Goal: Transaction & Acquisition: Purchase product/service

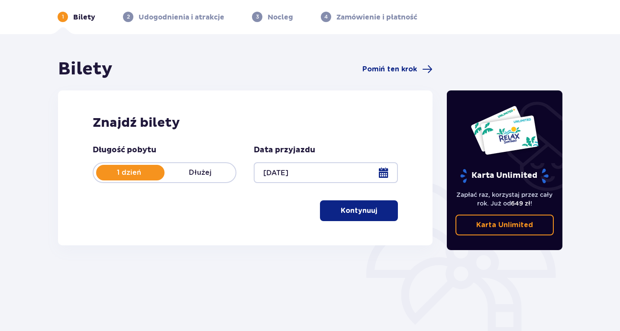
scroll to position [34, 0]
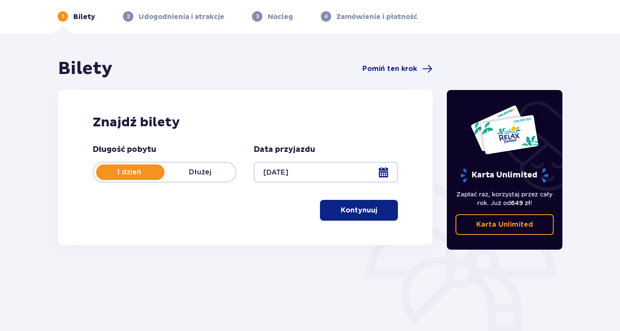
click at [362, 210] on p "Kontynuuj" at bounding box center [359, 211] width 36 height 10
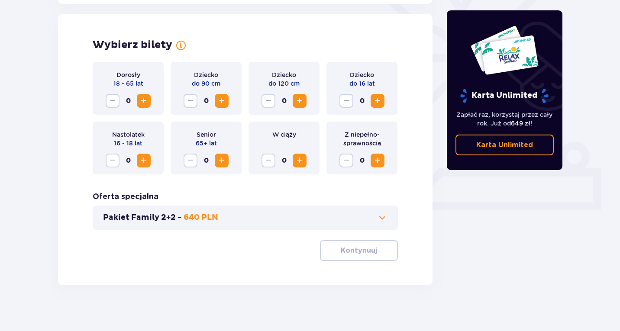
scroll to position [241, 0]
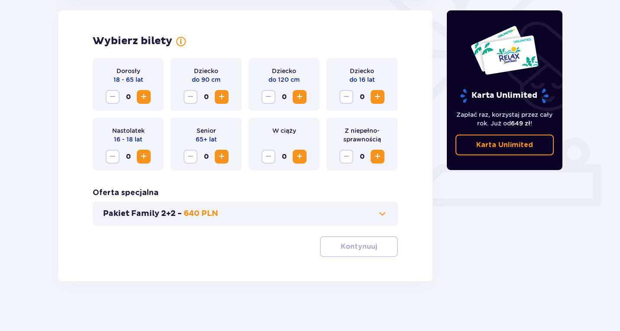
click at [142, 96] on span "Increase" at bounding box center [144, 97] width 10 height 10
click at [379, 93] on span "Increase" at bounding box center [377, 97] width 10 height 10
click at [146, 102] on span "Increase" at bounding box center [144, 97] width 10 height 10
click at [366, 211] on button "Pakiet Family 2+2 - 640 PLN" at bounding box center [245, 214] width 285 height 10
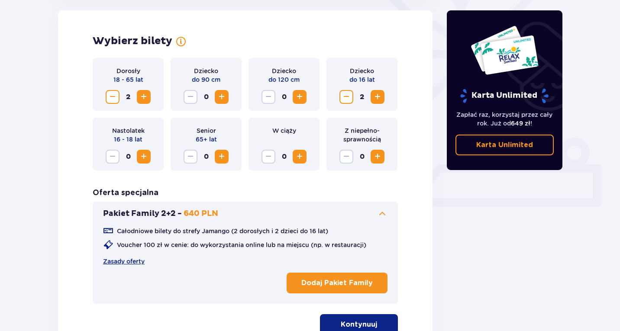
click at [366, 211] on button "Pakiet Family 2+2 - 640 PLN" at bounding box center [245, 214] width 285 height 10
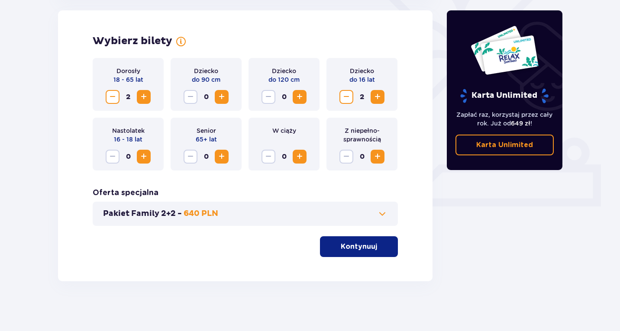
click at [111, 90] on button "Decrease" at bounding box center [113, 97] width 14 height 14
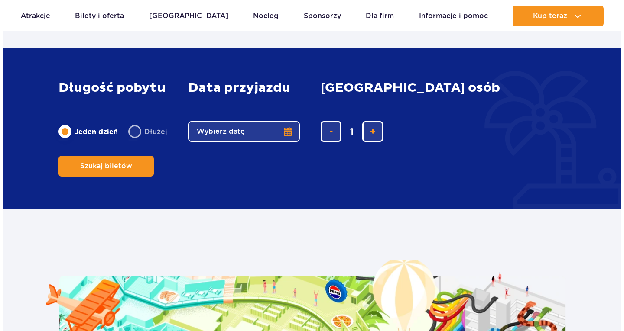
scroll to position [1405, 0]
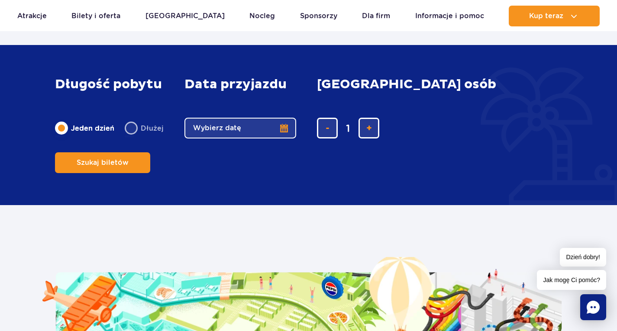
click at [280, 139] on button "Wybierz datę" at bounding box center [241, 128] width 112 height 21
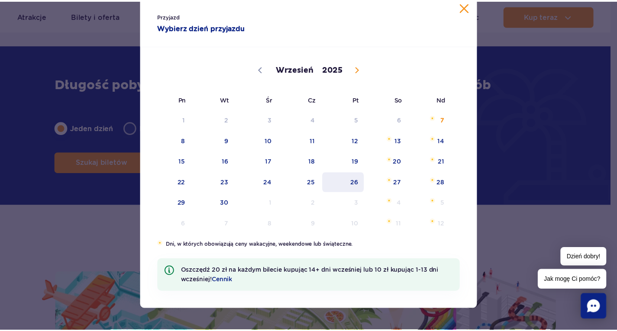
scroll to position [0, 0]
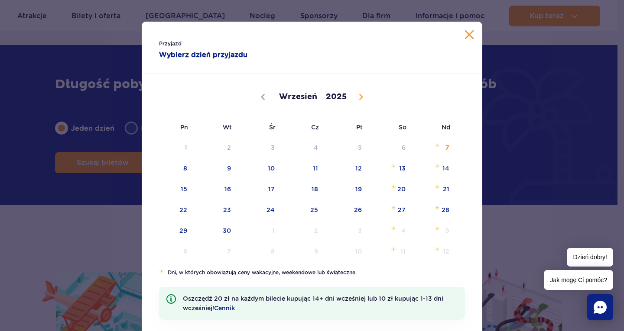
click at [359, 97] on icon at bounding box center [360, 97] width 3 height 6
select select "9"
click at [398, 145] on span "4" at bounding box center [391, 148] width 44 height 20
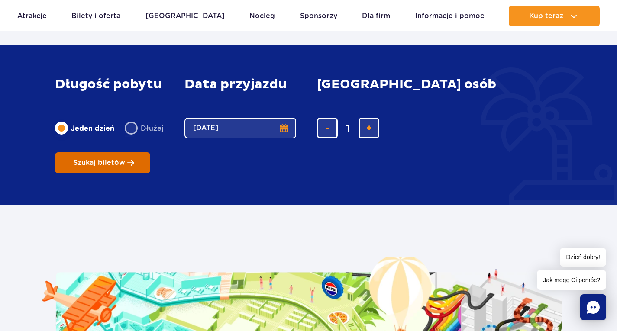
click at [150, 152] on button "Szukaj biletów" at bounding box center [102, 162] width 95 height 21
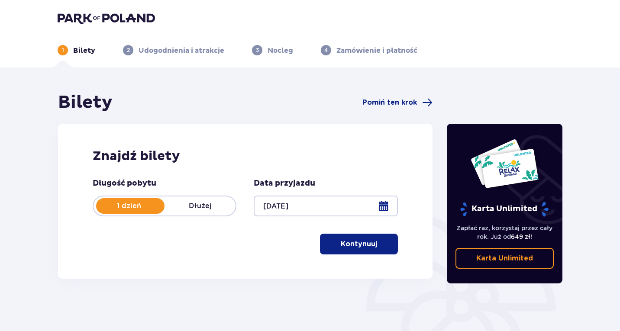
click at [360, 244] on p "Kontynuuj" at bounding box center [359, 245] width 36 height 10
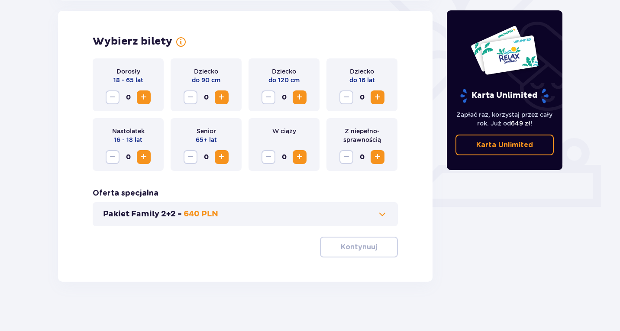
scroll to position [241, 0]
click at [144, 95] on span "Increase" at bounding box center [144, 97] width 10 height 10
click at [379, 95] on span "Increase" at bounding box center [377, 97] width 10 height 10
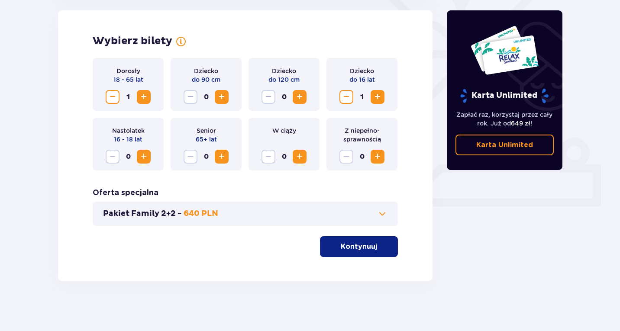
click at [379, 95] on span "Increase" at bounding box center [377, 97] width 10 height 10
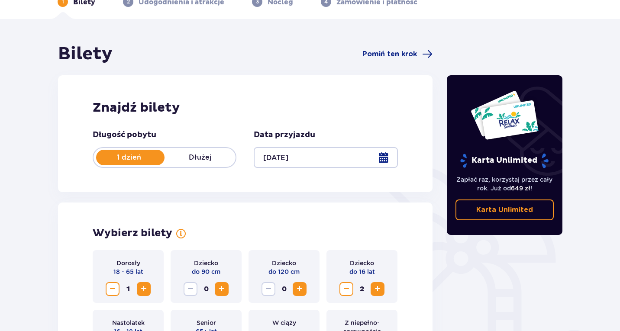
scroll to position [0, 0]
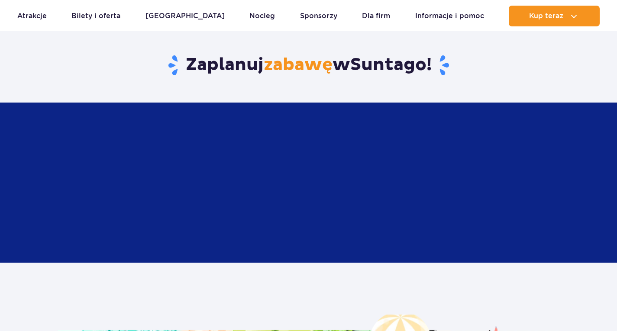
scroll to position [1405, 0]
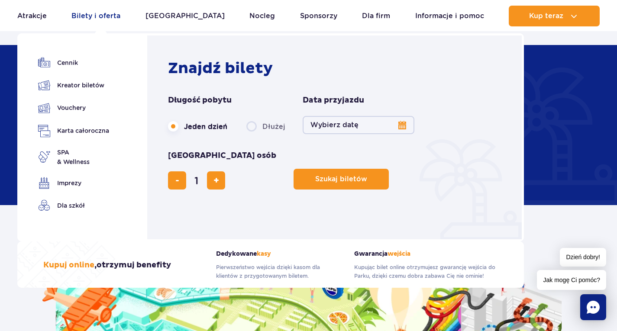
click at [101, 13] on link "Bilety i oferta" at bounding box center [95, 16] width 49 height 21
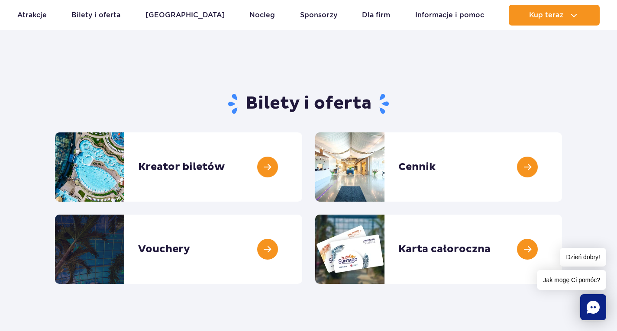
scroll to position [32, 0]
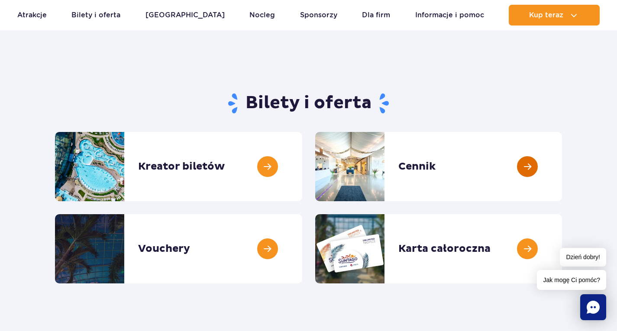
click at [562, 166] on link at bounding box center [562, 166] width 0 height 69
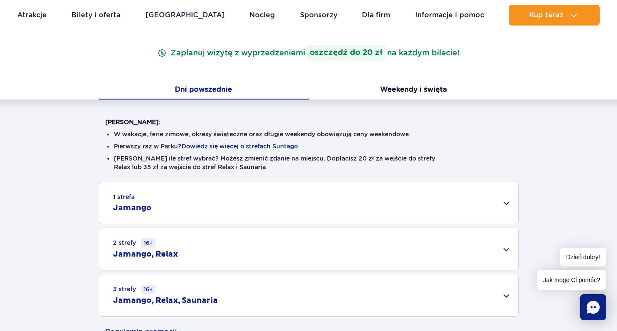
scroll to position [136, 0]
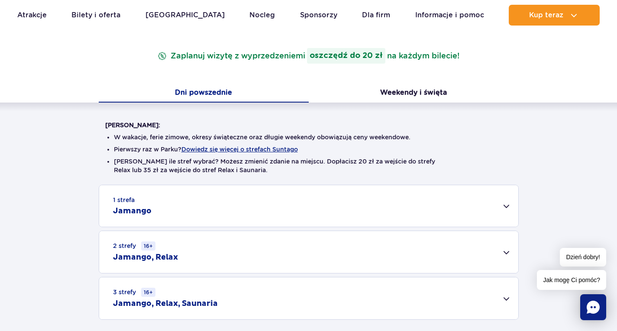
click at [316, 210] on div "1 strefa Jamango" at bounding box center [308, 206] width 419 height 42
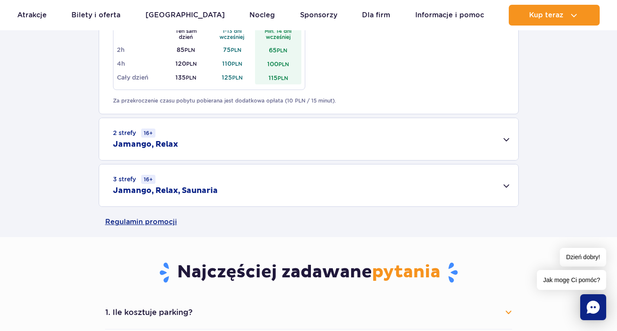
scroll to position [567, 0]
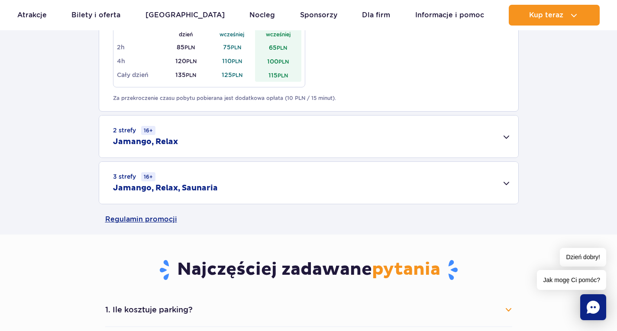
click at [319, 136] on div "2 strefy 16+ Jamango, Relax" at bounding box center [308, 137] width 419 height 42
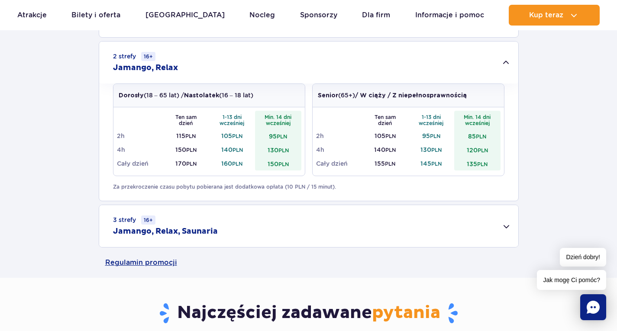
scroll to position [641, 0]
click at [279, 230] on div "3 strefy 16+ Jamango, Relax, Saunaria" at bounding box center [308, 226] width 419 height 42
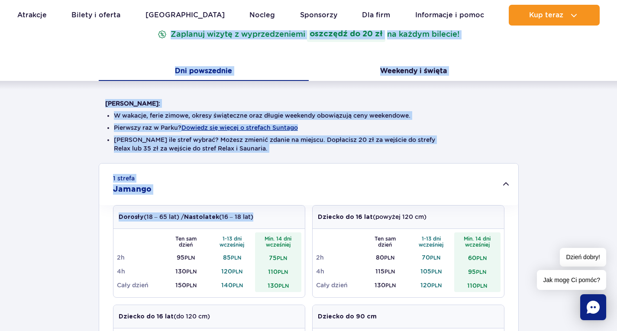
scroll to position [0, 0]
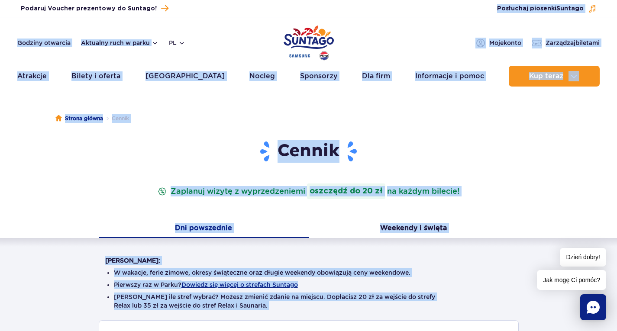
drag, startPoint x: 279, startPoint y: 230, endPoint x: 409, endPoint y: 23, distance: 244.6
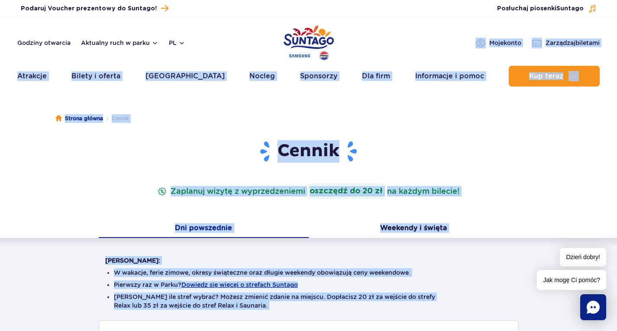
click at [392, 133] on ul "Strona główna Cennik" at bounding box center [308, 118] width 507 height 43
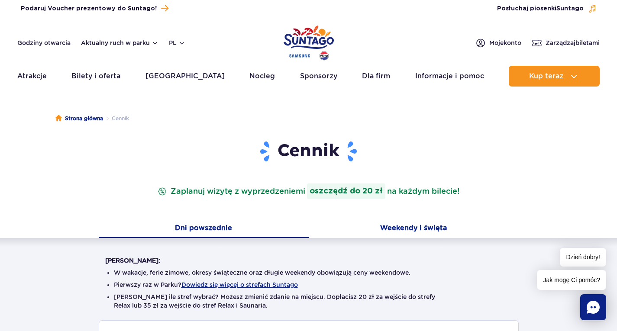
click at [398, 227] on button "Weekendy i święta" at bounding box center [414, 229] width 210 height 18
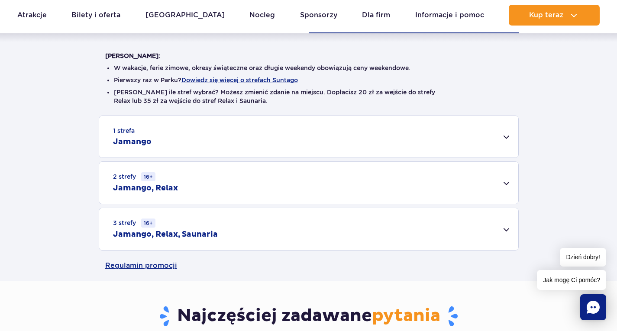
scroll to position [208, 0]
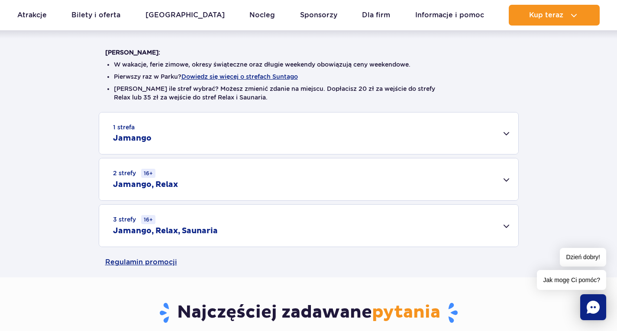
click at [401, 140] on div "1 strefa Jamango" at bounding box center [308, 134] width 419 height 42
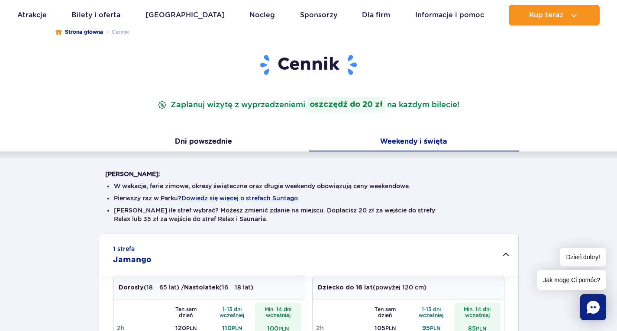
scroll to position [82, 0]
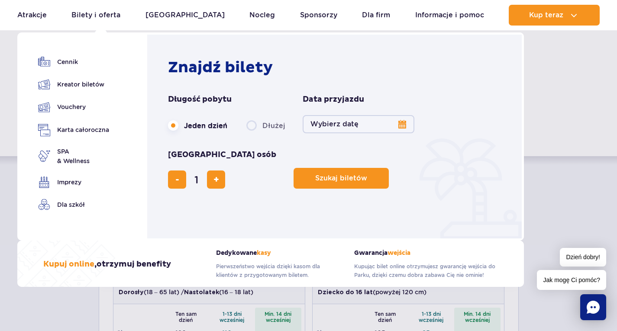
click at [402, 123] on button "Wybierz datę" at bounding box center [359, 124] width 112 height 18
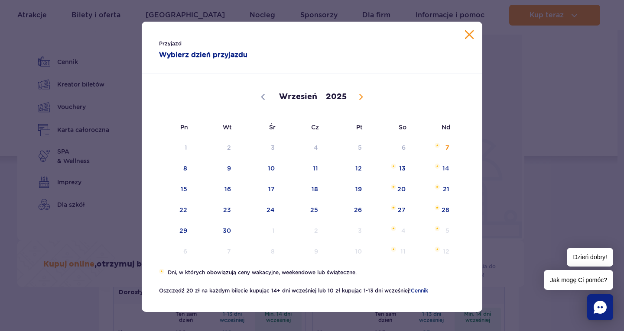
click at [358, 97] on icon at bounding box center [361, 97] width 6 height 6
select select "11"
click at [358, 97] on icon at bounding box center [361, 97] width 6 height 6
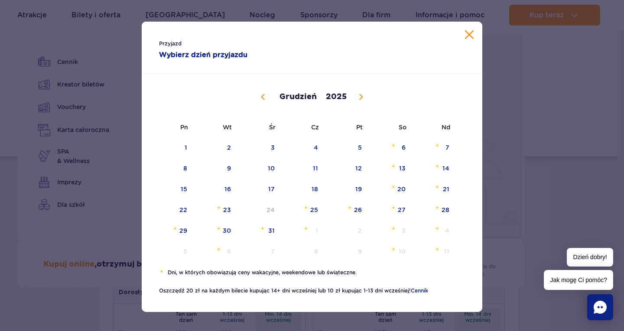
type input "2026"
select select "0"
click at [264, 98] on span at bounding box center [263, 97] width 15 height 15
type input "2025"
select select "11"
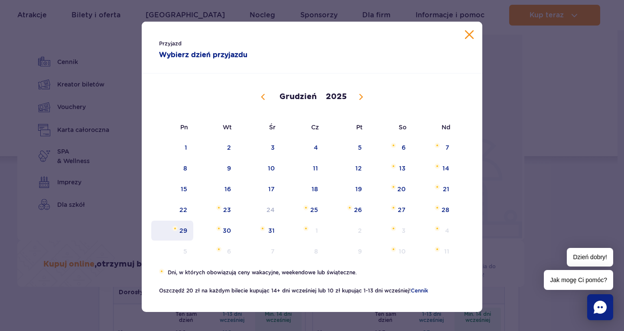
click at [177, 227] on span "29" at bounding box center [172, 231] width 44 height 20
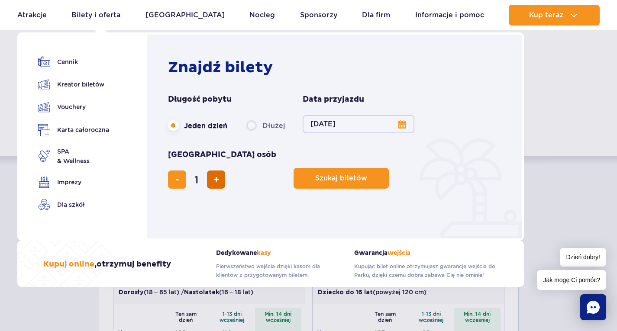
click at [219, 180] on span "dodaj bilet" at bounding box center [217, 180] width 6 height 0
click at [179, 180] on span "usuń bilet" at bounding box center [177, 180] width 4 height 0
type input "3"
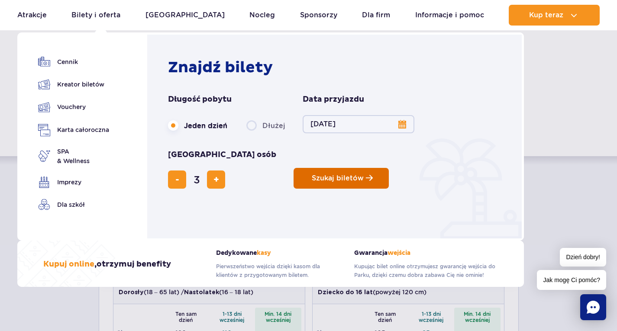
click at [294, 168] on button "Szukaj biletów" at bounding box center [341, 178] width 95 height 21
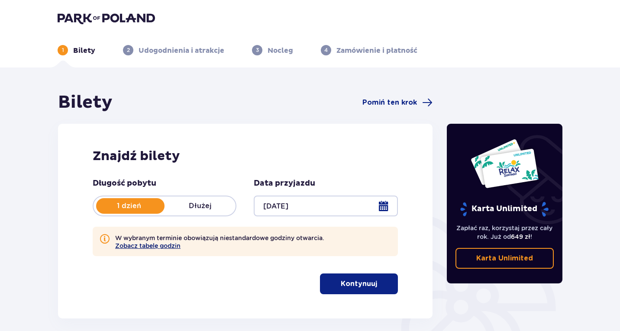
click at [173, 246] on button "Zobacz tabelę godzin" at bounding box center [147, 246] width 65 height 7
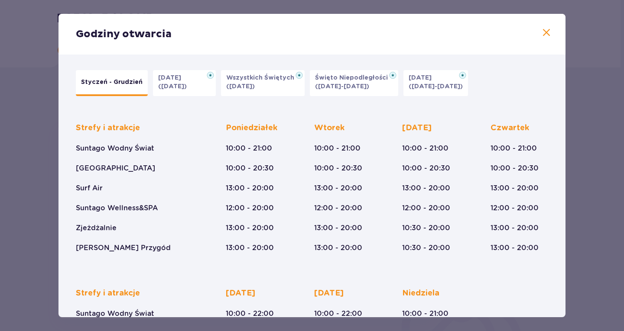
click at [173, 246] on div "Strefy i atrakcje Suntago Wodny Świat Crocodile Island Surf Air Suntago Wellnes…" at bounding box center [136, 188] width 120 height 130
click at [403, 87] on button "Boże Narodzenie (23.12-01.01.26)" at bounding box center [435, 83] width 65 height 26
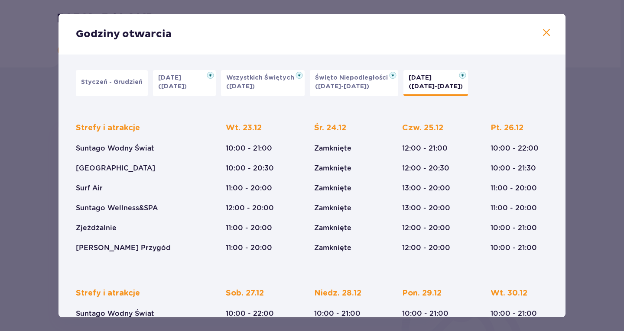
click at [116, 88] on button "Styczeń - Grudzień" at bounding box center [112, 83] width 72 height 26
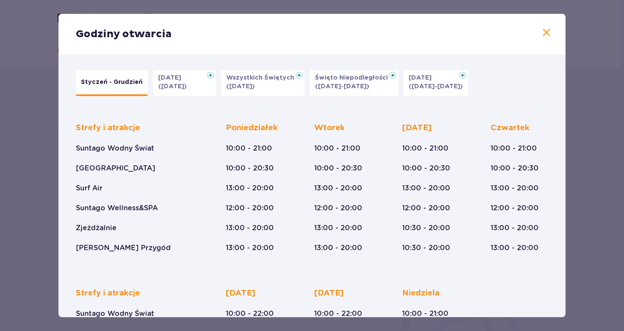
click at [429, 84] on p "(23.12-01.01.26)" at bounding box center [435, 86] width 54 height 9
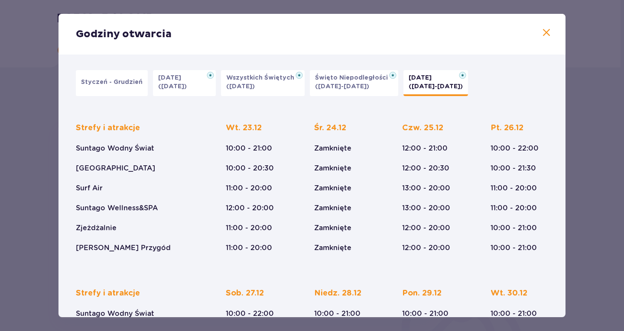
click at [544, 34] on span at bounding box center [546, 33] width 10 height 10
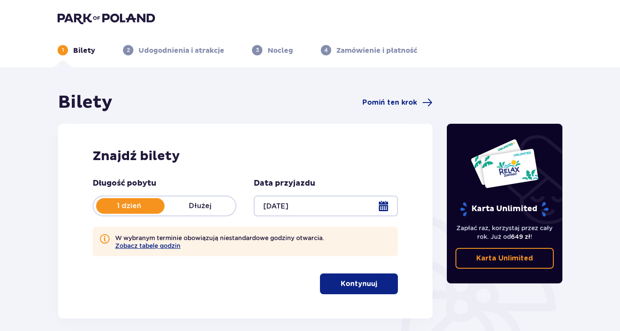
click at [354, 280] on p "Kontynuuj" at bounding box center [359, 284] width 36 height 10
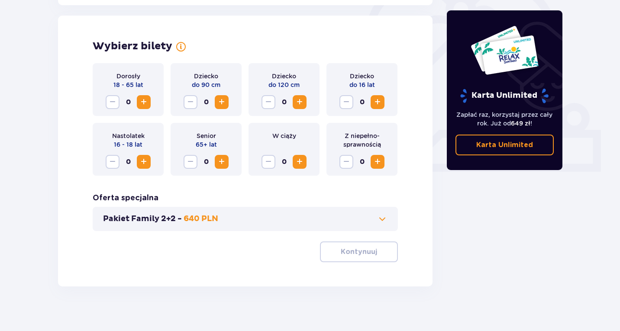
scroll to position [281, 0]
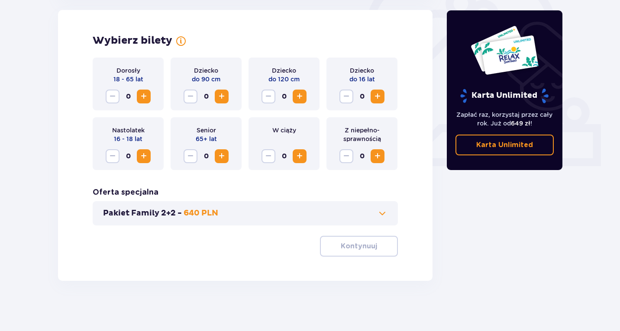
click at [145, 100] on span "Increase" at bounding box center [144, 96] width 10 height 10
click at [154, 212] on p "Pakiet Family 2+2 -" at bounding box center [142, 213] width 79 height 10
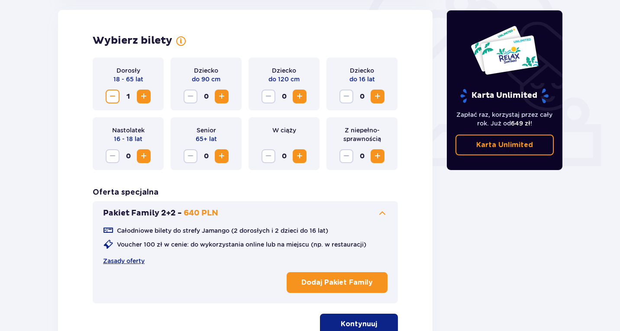
click at [379, 95] on span "Increase" at bounding box center [377, 96] width 10 height 10
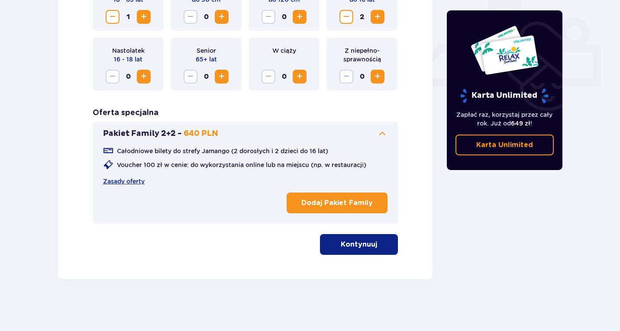
click at [330, 245] on button "Kontynuuj" at bounding box center [359, 244] width 78 height 21
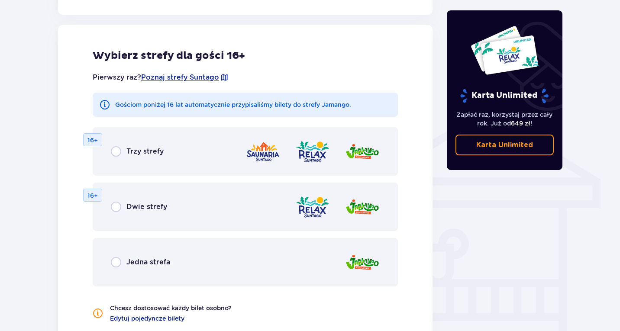
scroll to position [599, 0]
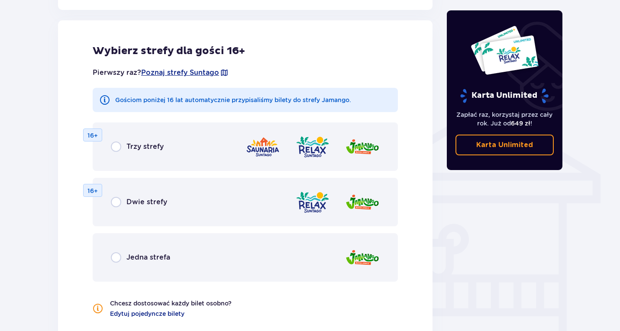
click at [220, 260] on div "Jedna strefa" at bounding box center [245, 257] width 305 height 49
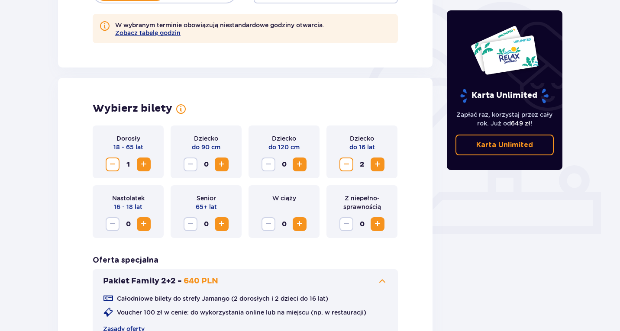
scroll to position [0, 0]
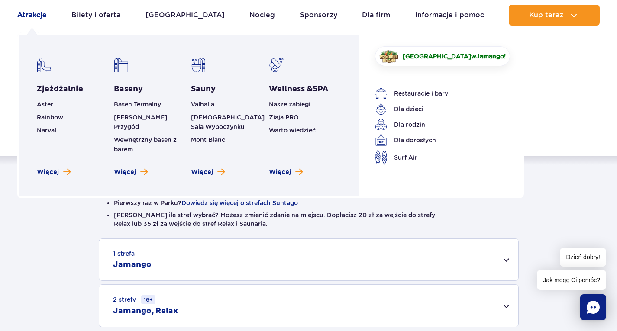
click at [37, 21] on link "Atrakcje" at bounding box center [31, 15] width 29 height 21
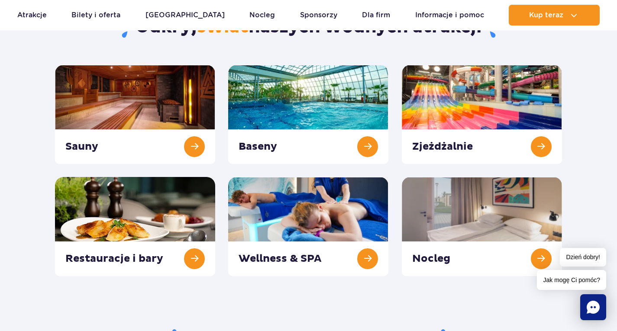
scroll to position [103, 0]
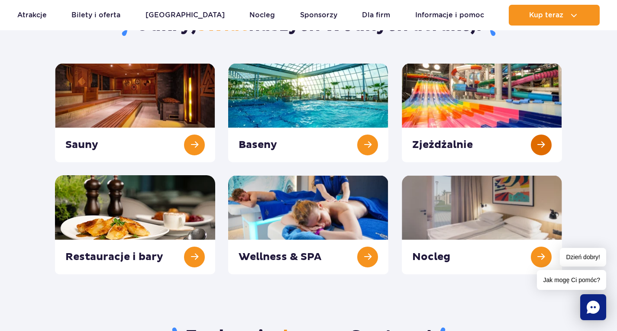
click at [455, 118] on link at bounding box center [482, 112] width 160 height 99
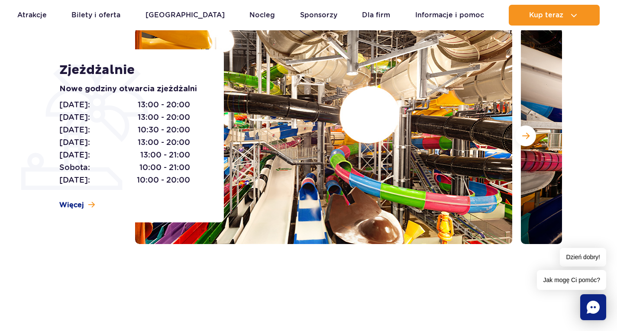
scroll to position [116, 0]
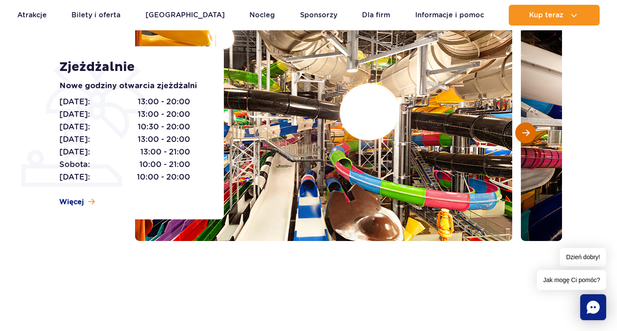
click at [529, 136] on span "Następny slajd" at bounding box center [525, 133] width 7 height 8
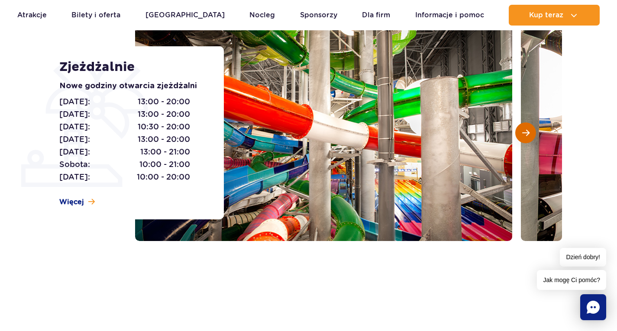
click at [529, 136] on span "Następny slajd" at bounding box center [525, 133] width 7 height 8
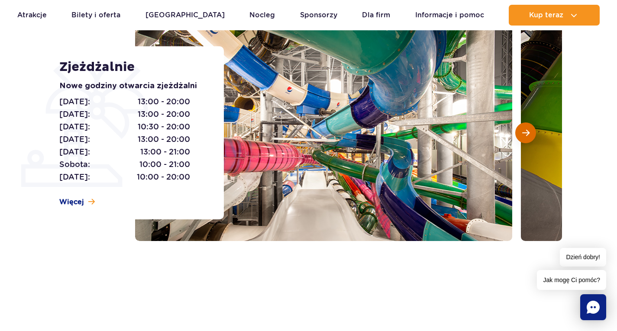
click at [529, 136] on span "Następny slajd" at bounding box center [525, 133] width 7 height 8
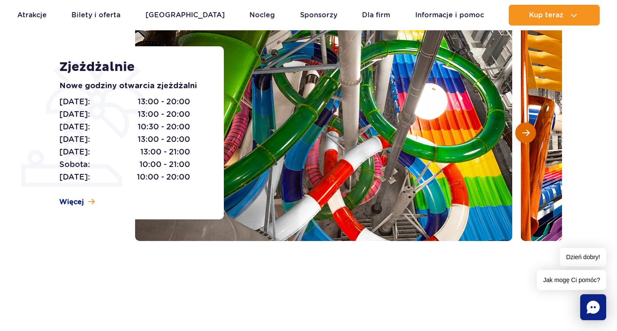
click at [529, 136] on span "Następny slajd" at bounding box center [525, 133] width 7 height 8
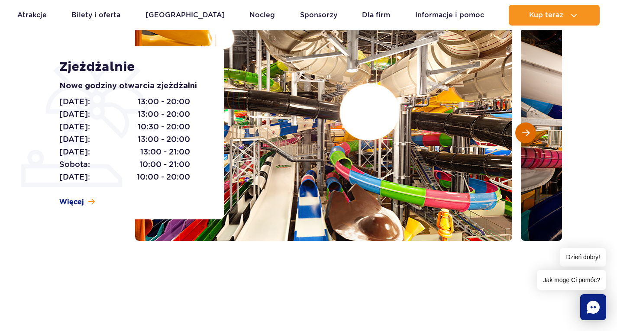
click at [529, 136] on span "Następny slajd" at bounding box center [525, 133] width 7 height 8
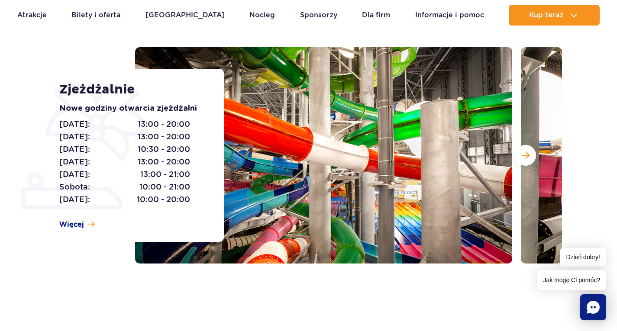
scroll to position [89, 0]
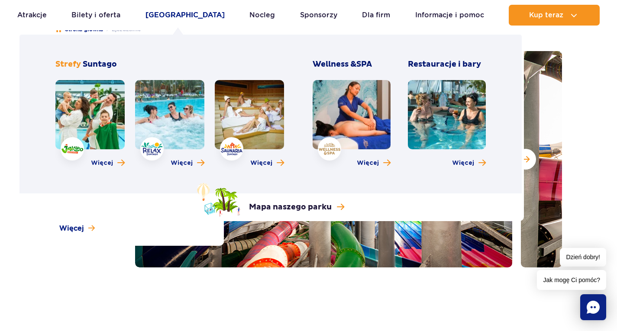
click at [183, 13] on link "[GEOGRAPHIC_DATA]" at bounding box center [185, 15] width 79 height 21
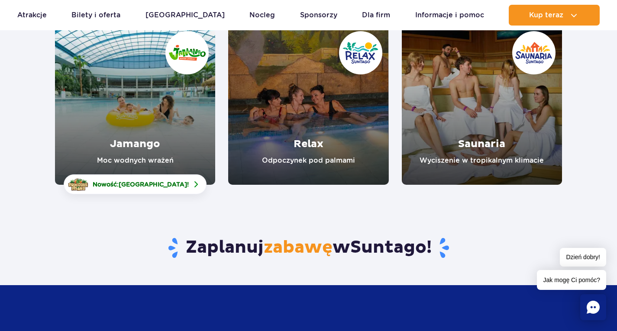
scroll to position [142, 0]
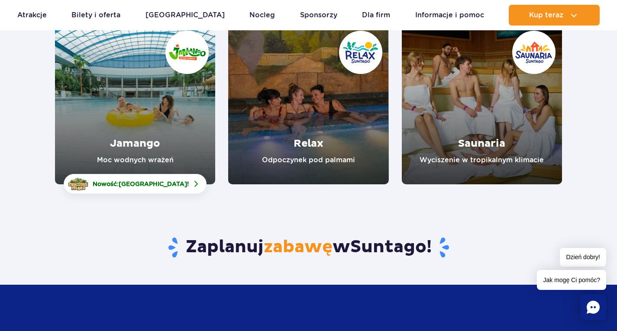
click at [169, 142] on link "Jamango" at bounding box center [135, 104] width 160 height 160
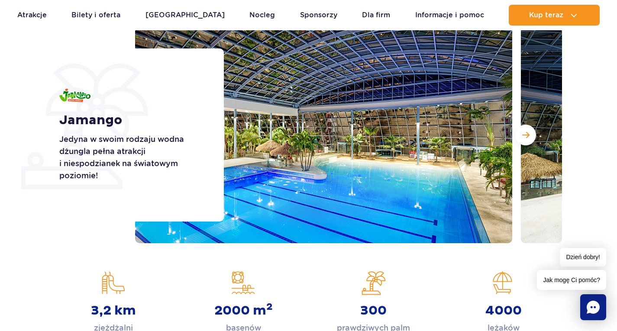
scroll to position [113, 0]
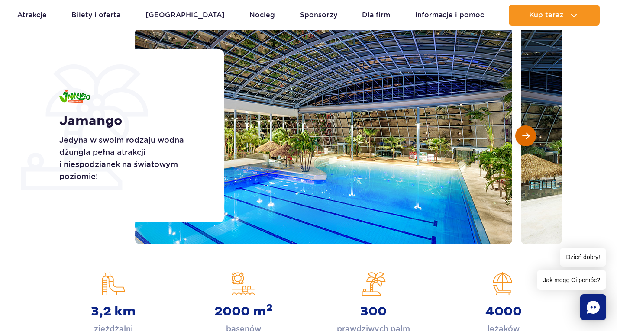
click at [526, 138] on span "Następny slajd" at bounding box center [525, 136] width 7 height 8
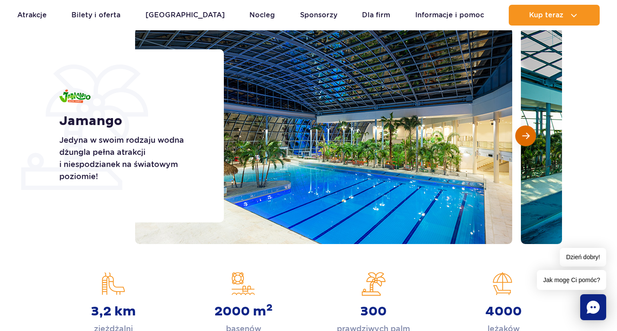
click at [526, 138] on span "Następny slajd" at bounding box center [525, 136] width 7 height 8
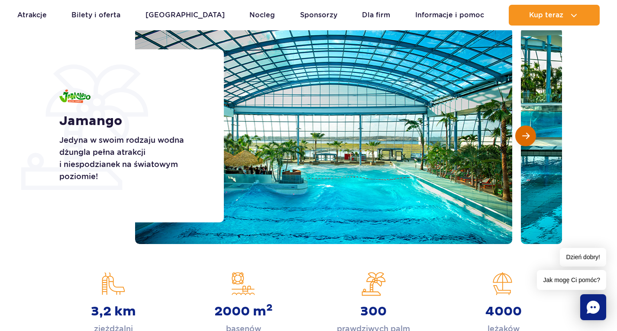
click at [526, 138] on span "Następny slajd" at bounding box center [525, 136] width 7 height 8
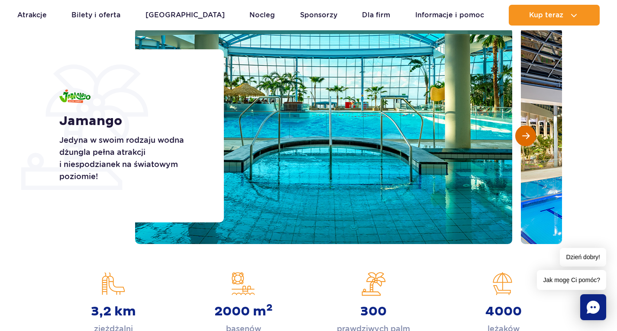
click at [526, 138] on span "Następny slajd" at bounding box center [525, 136] width 7 height 8
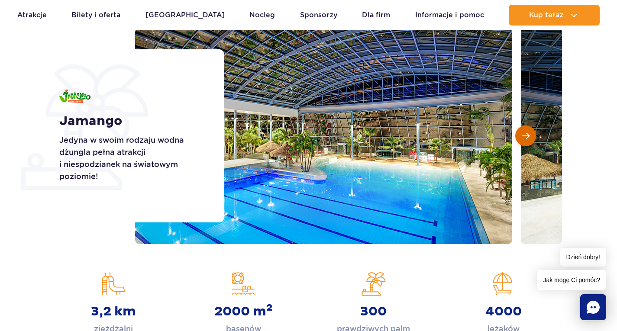
click at [526, 138] on span "Następny slajd" at bounding box center [525, 136] width 7 height 8
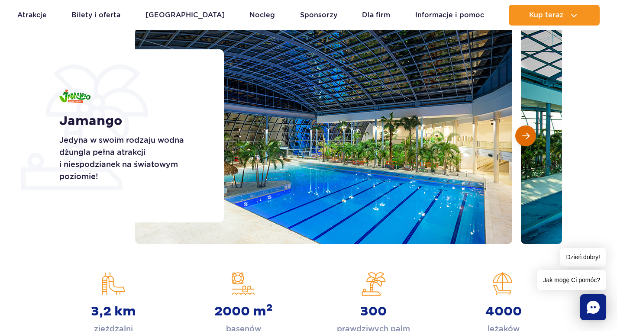
click at [526, 138] on span "Następny slajd" at bounding box center [525, 136] width 7 height 8
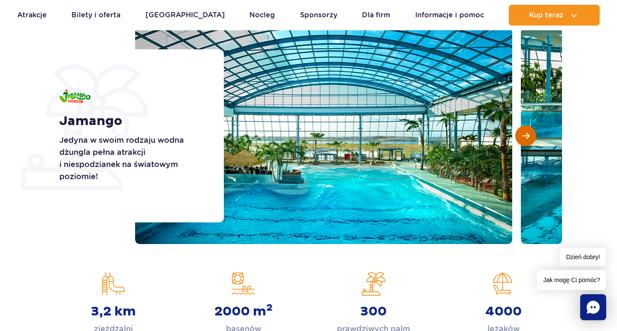
click at [526, 138] on span "Następny slajd" at bounding box center [525, 136] width 7 height 8
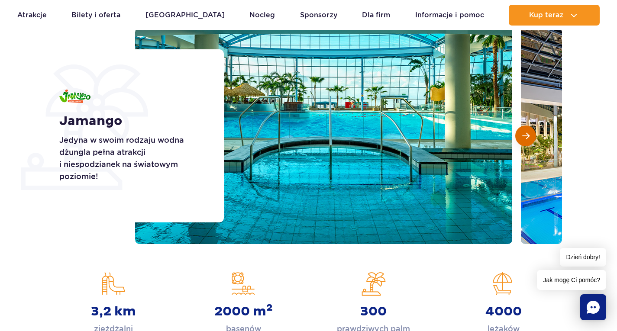
click at [526, 138] on span "Następny slajd" at bounding box center [525, 136] width 7 height 8
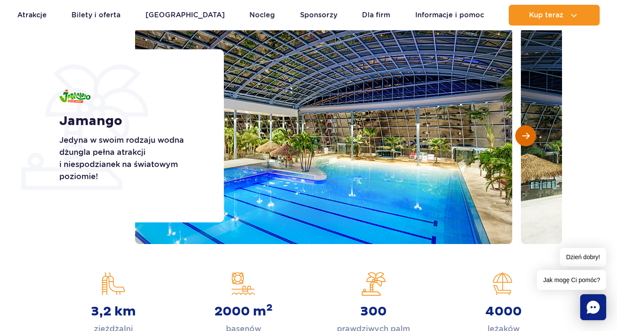
click at [526, 138] on span "Następny slajd" at bounding box center [525, 136] width 7 height 8
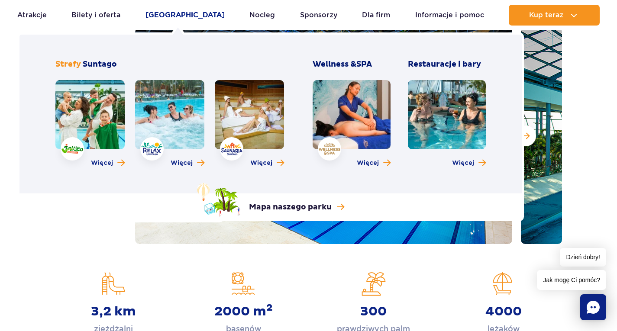
click at [181, 12] on link "[GEOGRAPHIC_DATA]" at bounding box center [185, 15] width 79 height 21
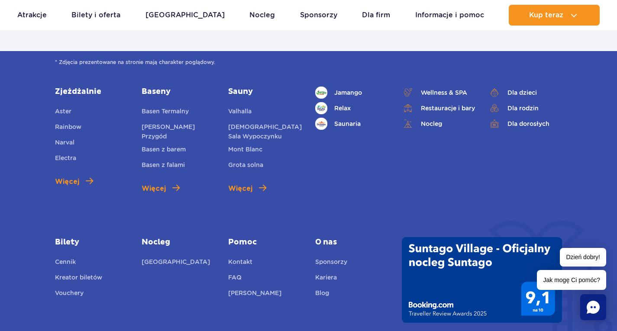
scroll to position [586, 0]
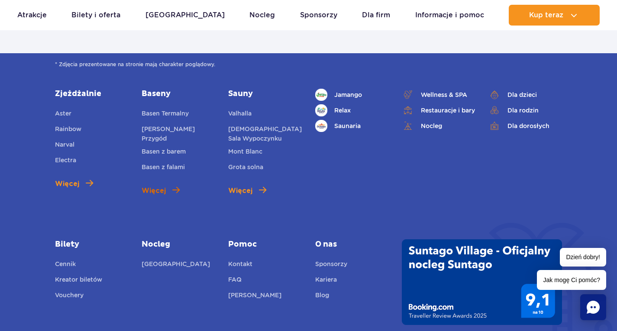
click at [153, 186] on span "Więcej" at bounding box center [154, 191] width 24 height 10
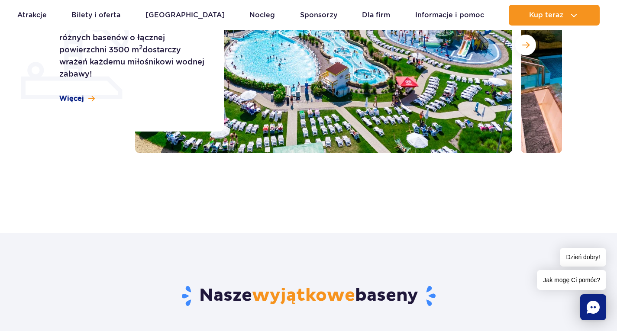
scroll to position [204, 0]
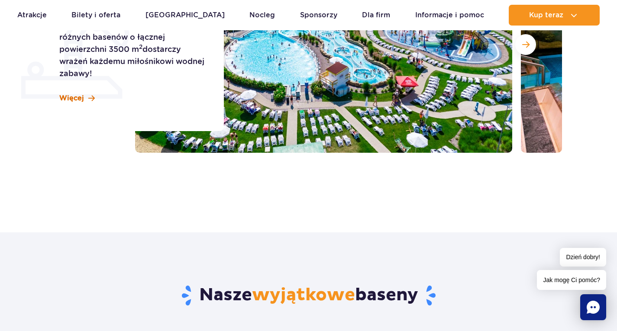
click at [88, 97] on span at bounding box center [91, 98] width 6 height 7
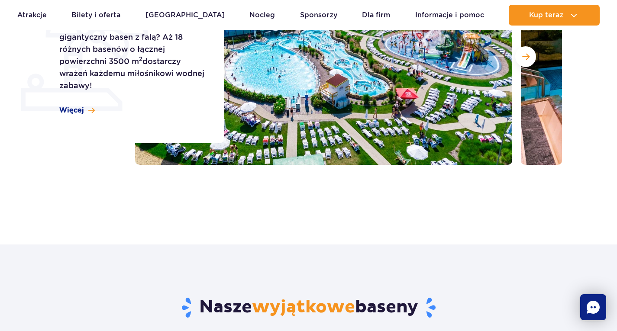
scroll to position [204, 0]
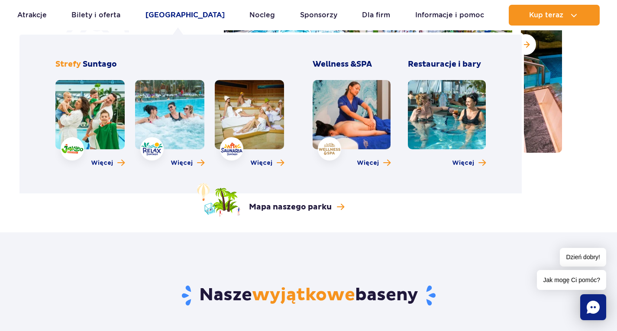
click at [181, 12] on link "[GEOGRAPHIC_DATA]" at bounding box center [185, 15] width 79 height 21
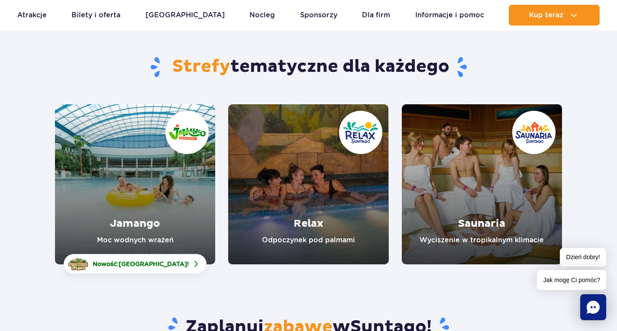
scroll to position [64, 0]
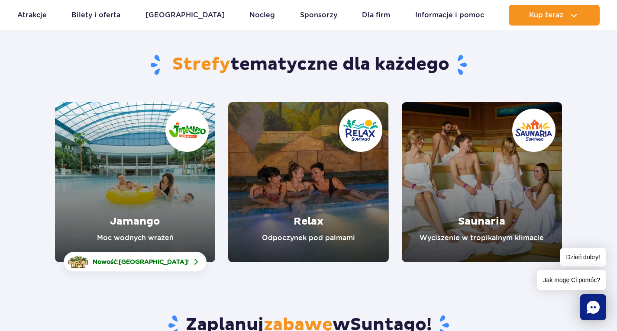
click at [323, 236] on link "Relax" at bounding box center [308, 182] width 160 height 160
click at [451, 178] on link "Saunaria" at bounding box center [482, 182] width 160 height 160
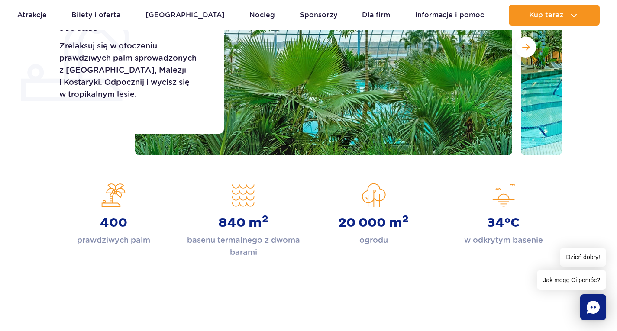
scroll to position [185, 0]
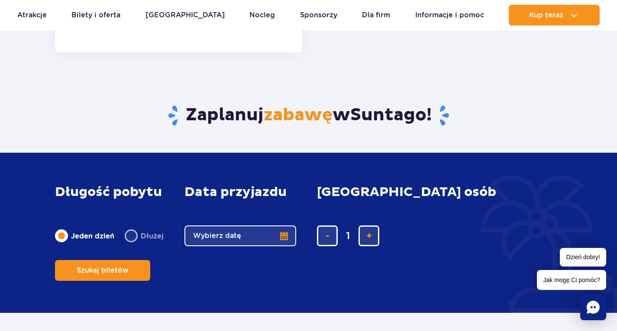
scroll to position [1191, 0]
